Goal: Information Seeking & Learning: Learn about a topic

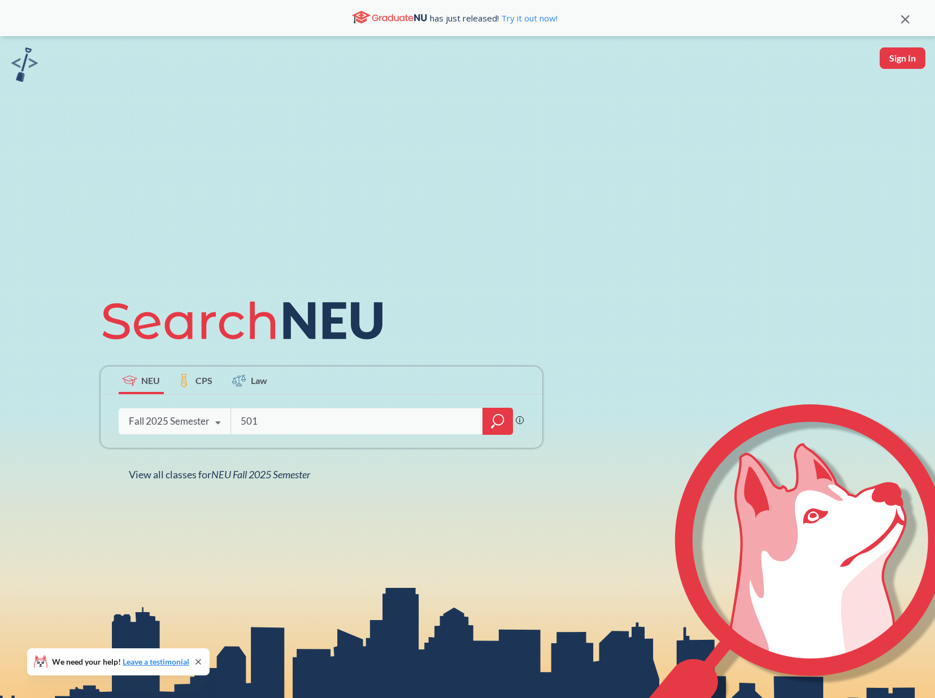
type input "5010"
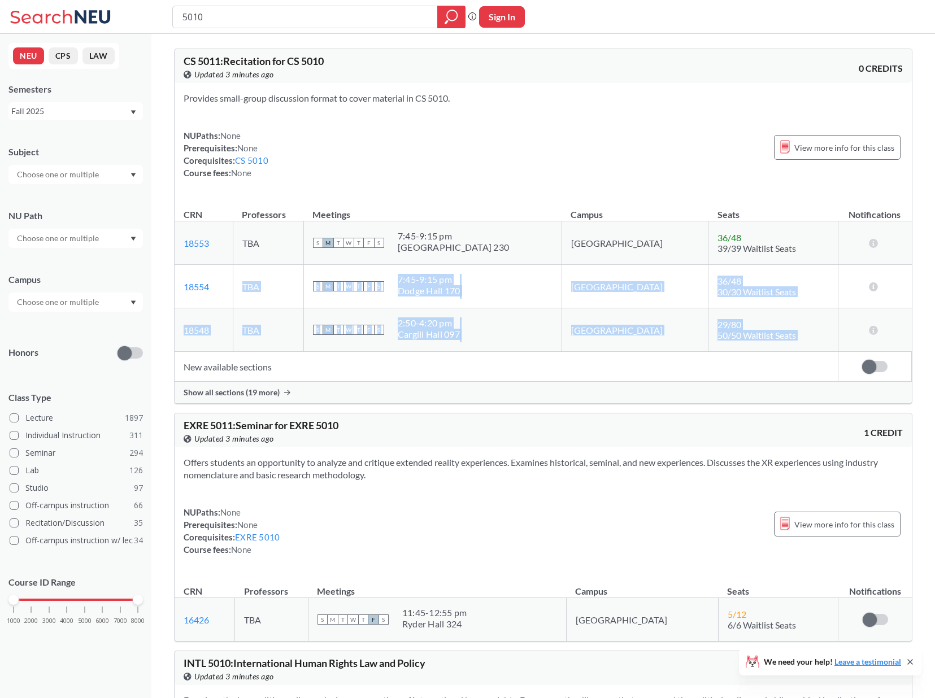
drag, startPoint x: 293, startPoint y: 335, endPoint x: 208, endPoint y: 177, distance: 179.0
click at [222, 229] on table "CRN Professors Meetings Campus Seats Notifications 18553 View this section on B…" at bounding box center [543, 289] width 737 height 185
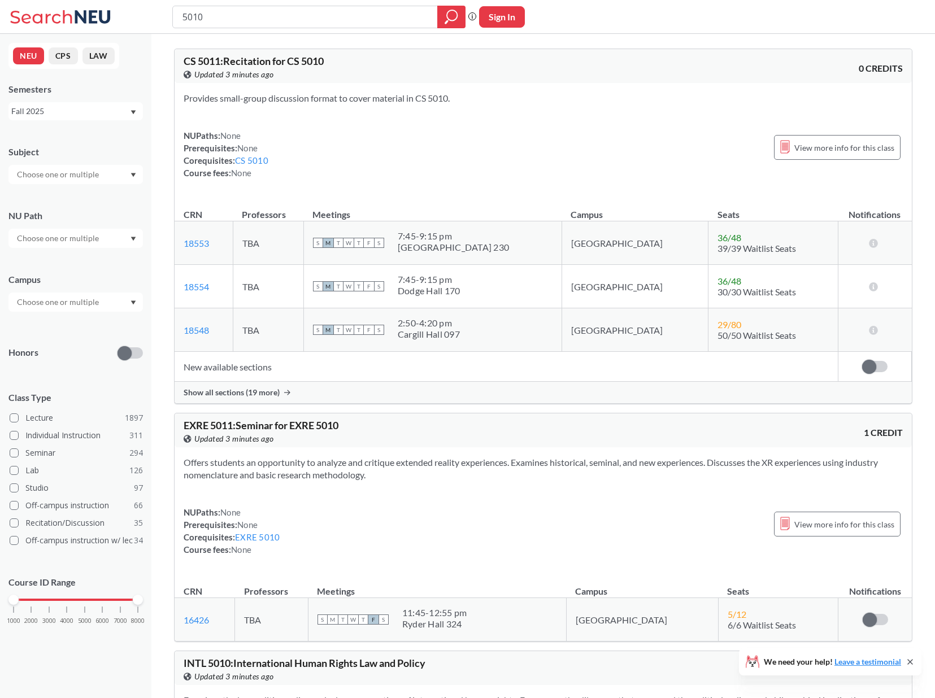
click at [181, 16] on div "5010" at bounding box center [318, 17] width 293 height 23
click at [186, 17] on input "5010" at bounding box center [305, 16] width 248 height 19
type input "math 5010"
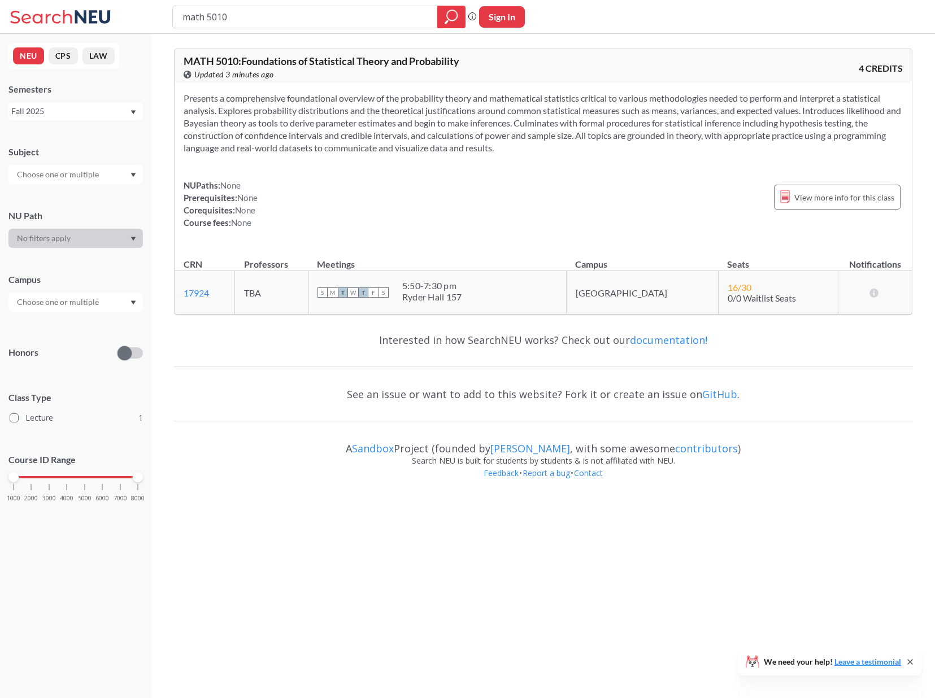
click at [238, 59] on span "MATH 5010 : Foundations of Statistical Theory and Probability" at bounding box center [322, 61] width 276 height 12
drag, startPoint x: 244, startPoint y: 61, endPoint x: 467, endPoint y: 64, distance: 222.6
click at [467, 64] on div "MATH 5010 : Foundations of Statistical Theory and Probability View this course …" at bounding box center [364, 68] width 360 height 25
copy span "Foundations of Statistical Theory and Probability"
click at [332, 28] on div "math 5010 Phrase search guarantees the exact search appears in the results. Ex.…" at bounding box center [467, 17] width 935 height 34
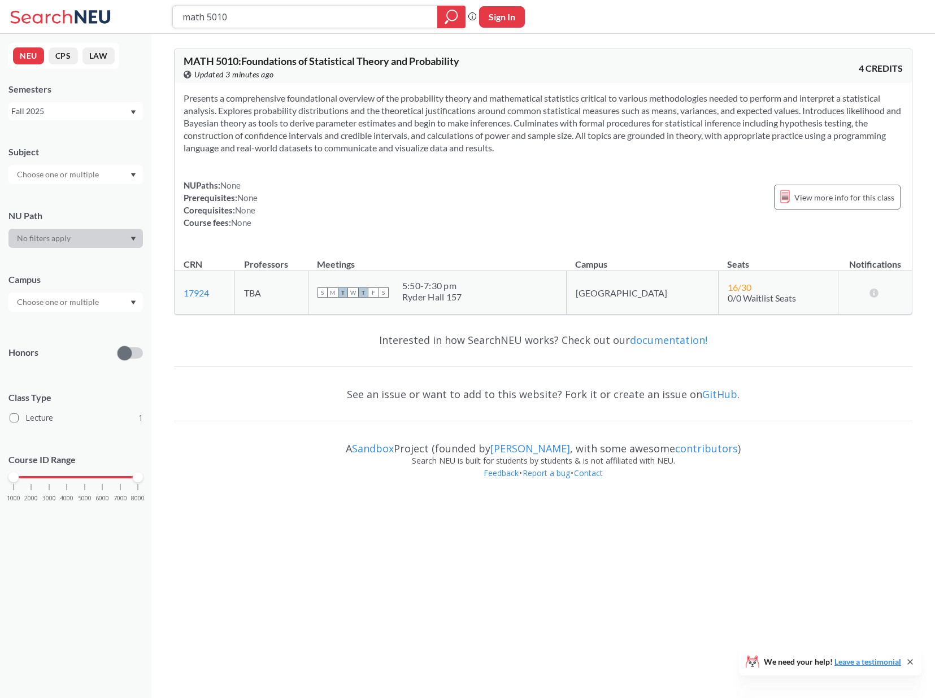
click at [210, 14] on input "math 5010" at bounding box center [305, 16] width 248 height 19
type input "math 6231"
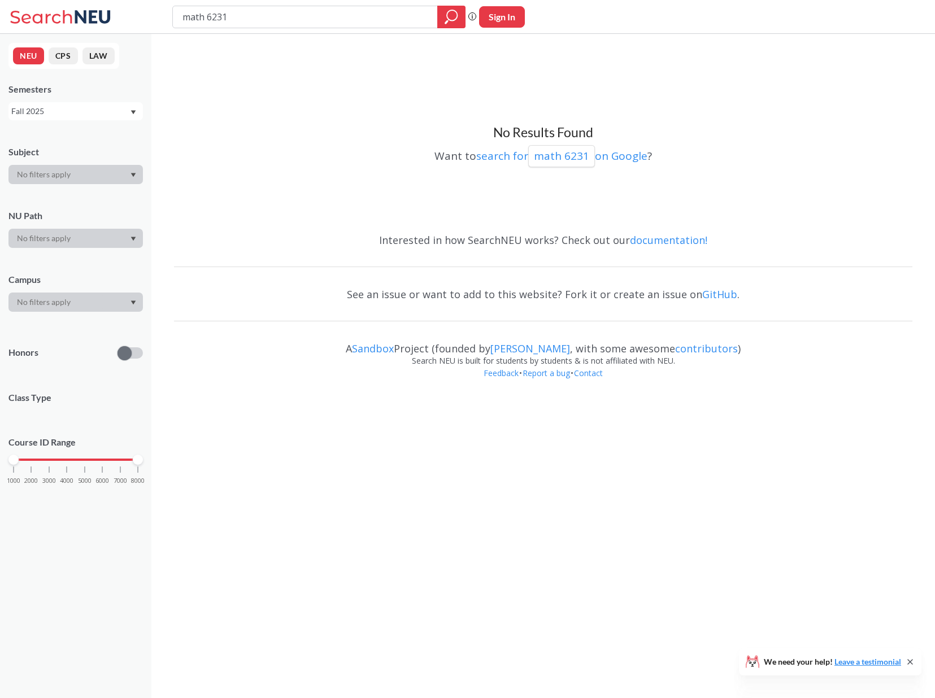
drag, startPoint x: 231, startPoint y: 16, endPoint x: 177, endPoint y: 14, distance: 54.3
click at [177, 14] on div "math 6231" at bounding box center [318, 17] width 293 height 23
type input "l"
